Goal: Navigation & Orientation: Understand site structure

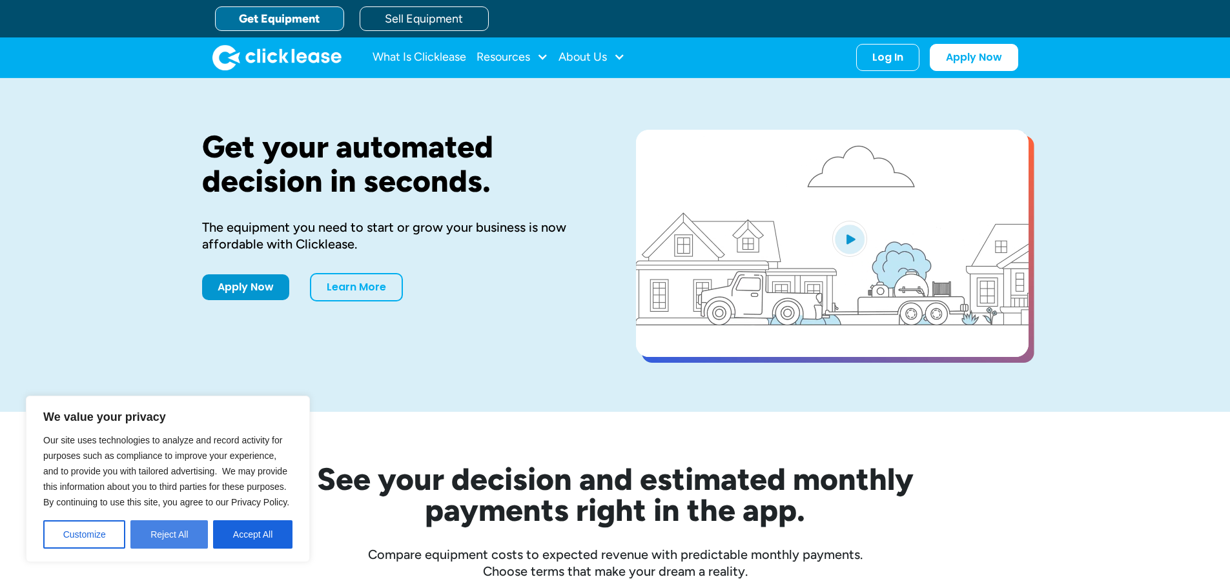
click at [157, 540] on button "Reject All" at bounding box center [168, 534] width 77 height 28
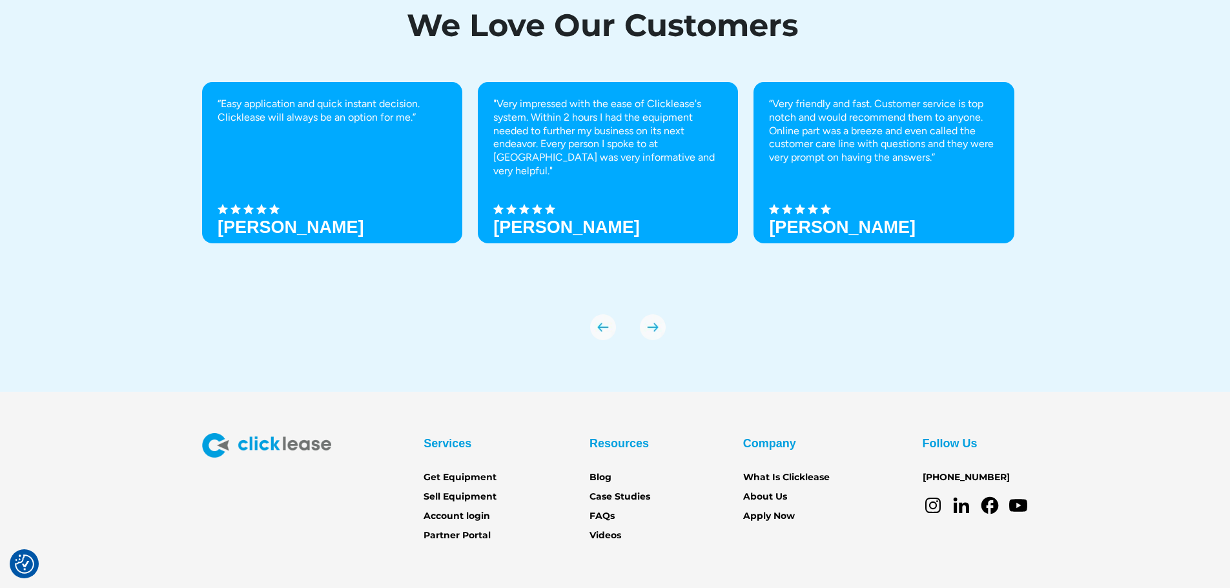
scroll to position [4555, 0]
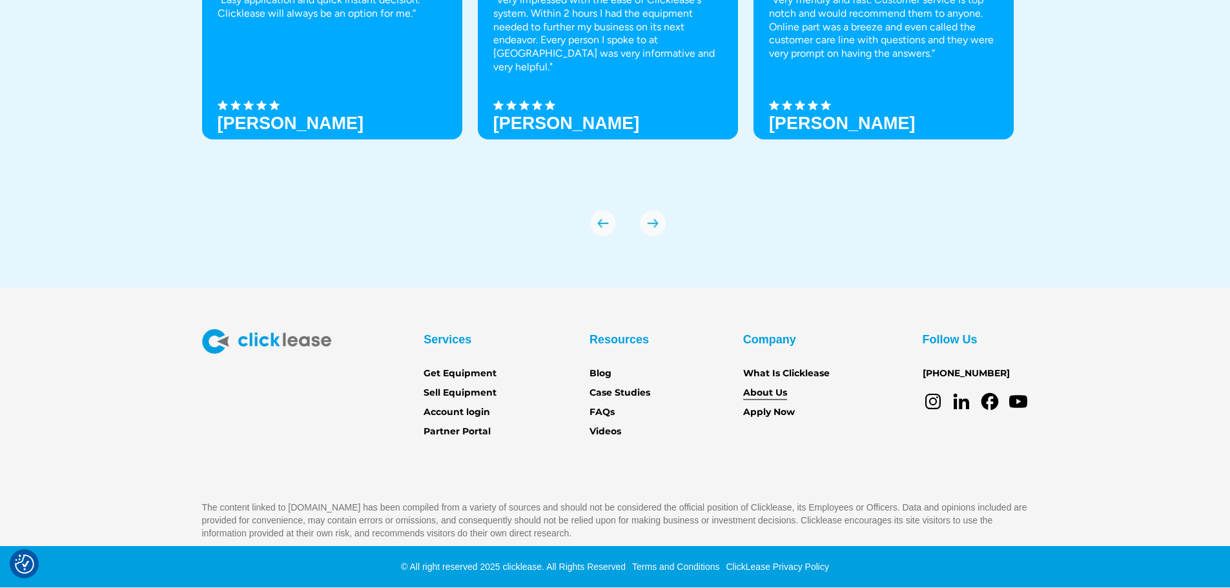
click at [755, 396] on link "About Us" at bounding box center [765, 393] width 44 height 14
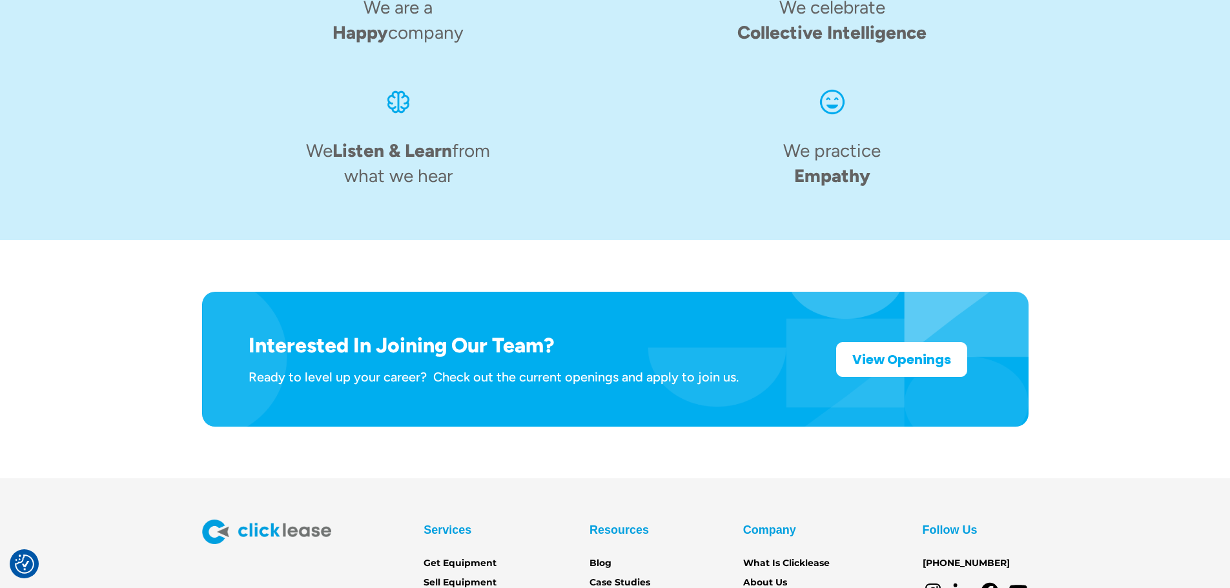
scroll to position [2009, 0]
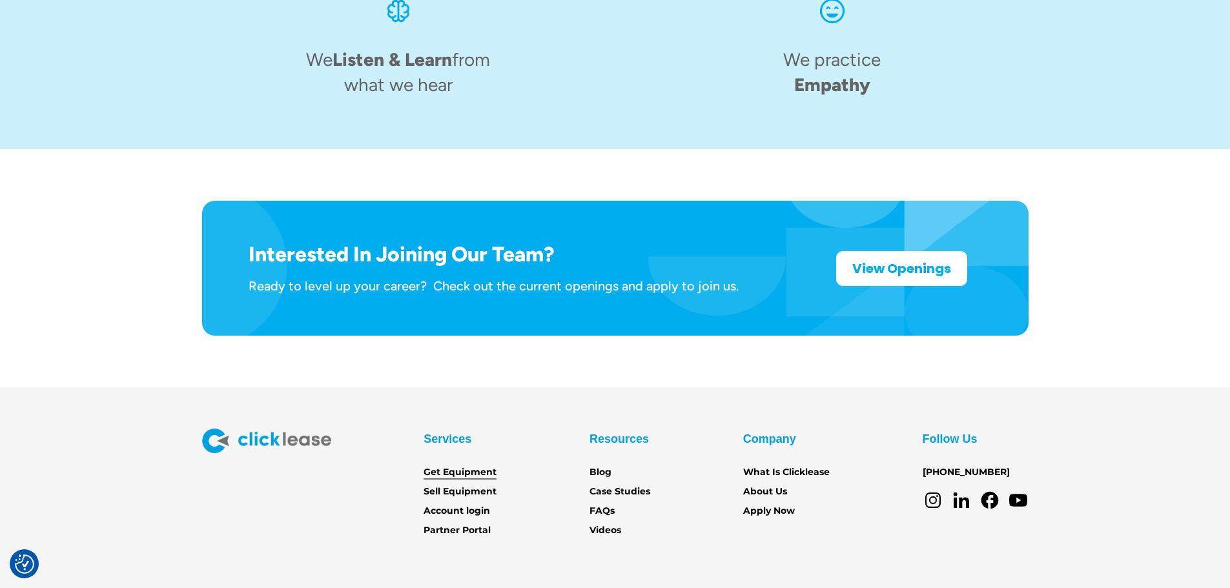
click at [490, 465] on link "Get Equipment" at bounding box center [459, 472] width 73 height 14
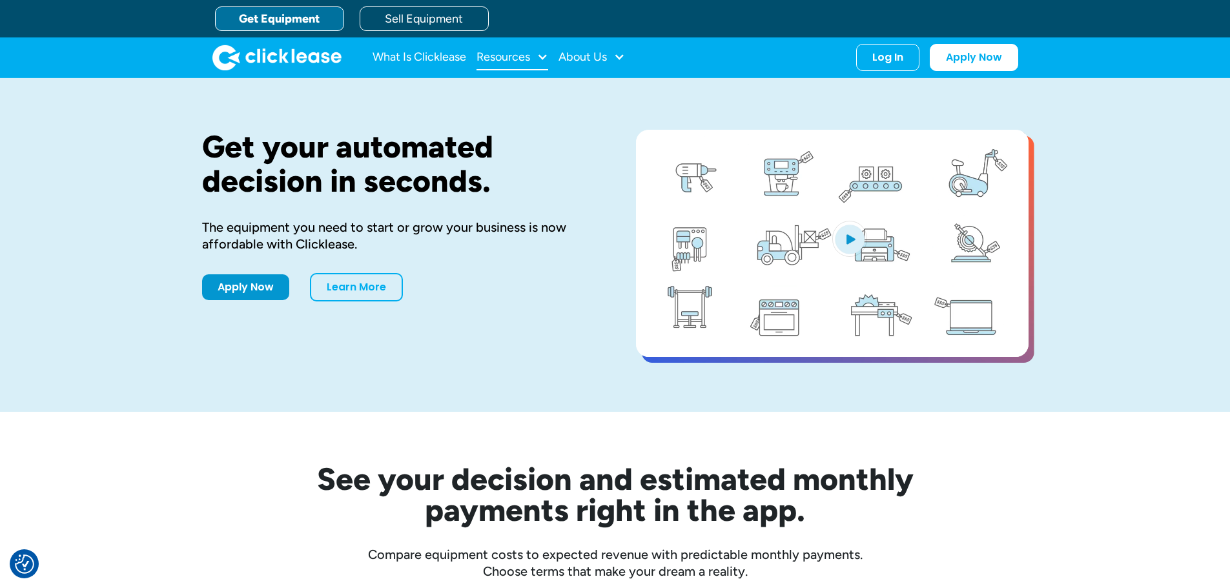
click at [508, 57] on div "Resources" at bounding box center [503, 57] width 54 height 0
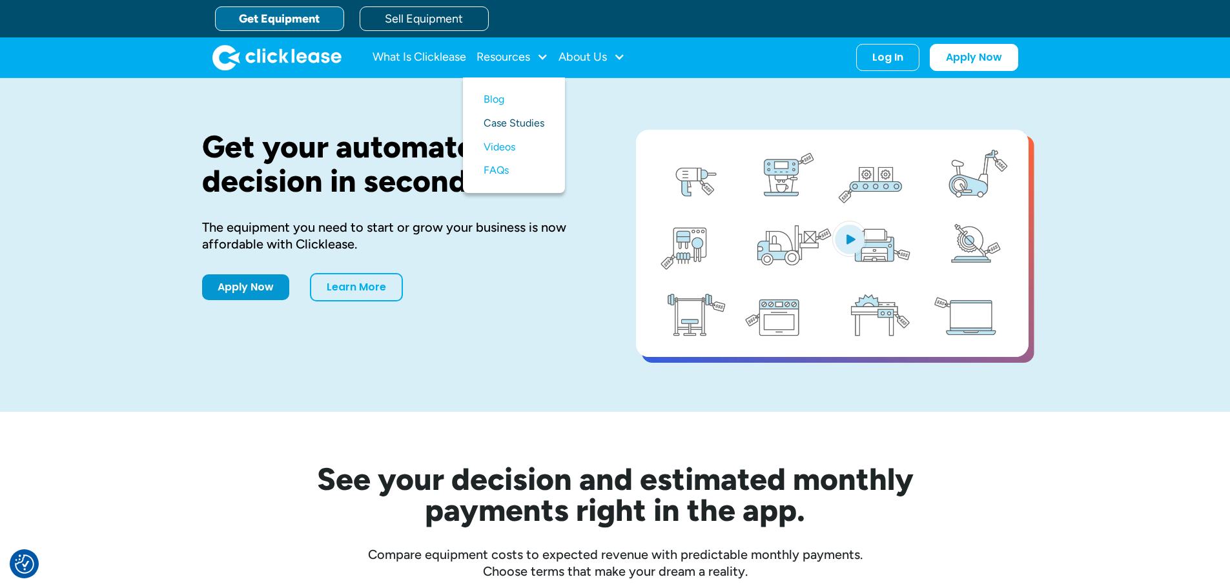
click at [511, 117] on link "Case Studies" at bounding box center [513, 124] width 61 height 24
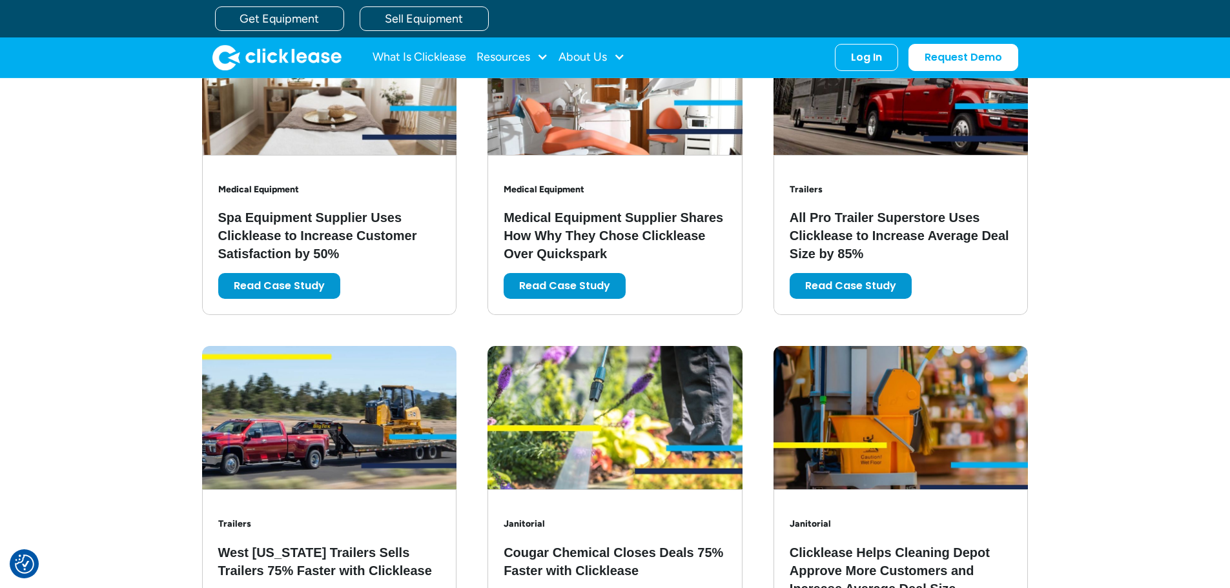
scroll to position [1290, 0]
click at [607, 54] on div "About Us" at bounding box center [591, 58] width 66 height 26
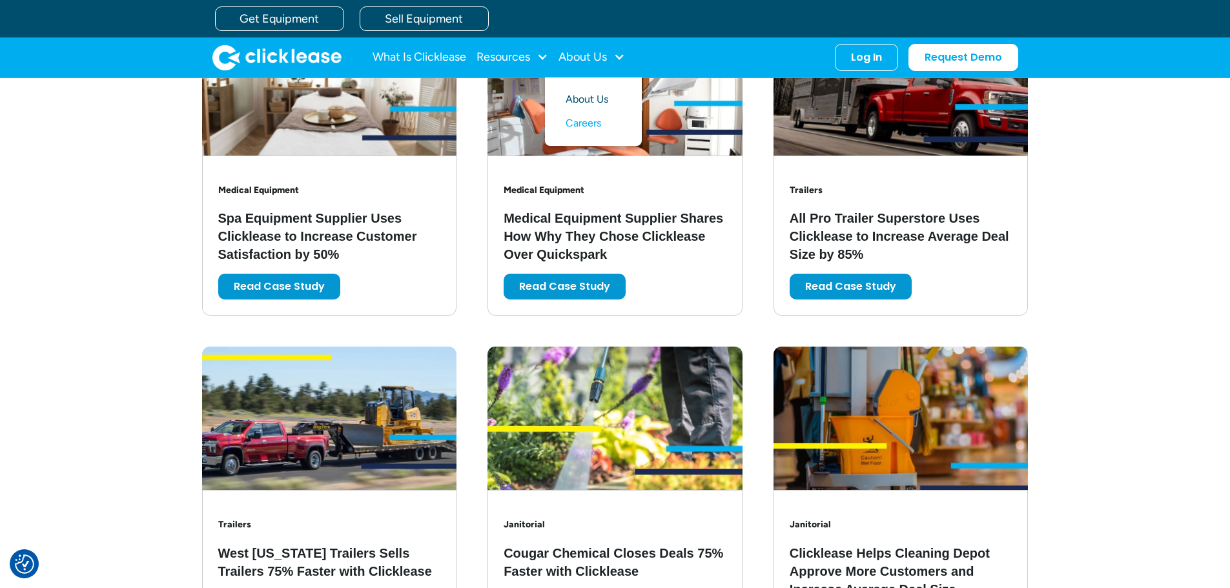
click at [596, 102] on link "About Us" at bounding box center [593, 100] width 56 height 24
